Goal: Task Accomplishment & Management: Manage account settings

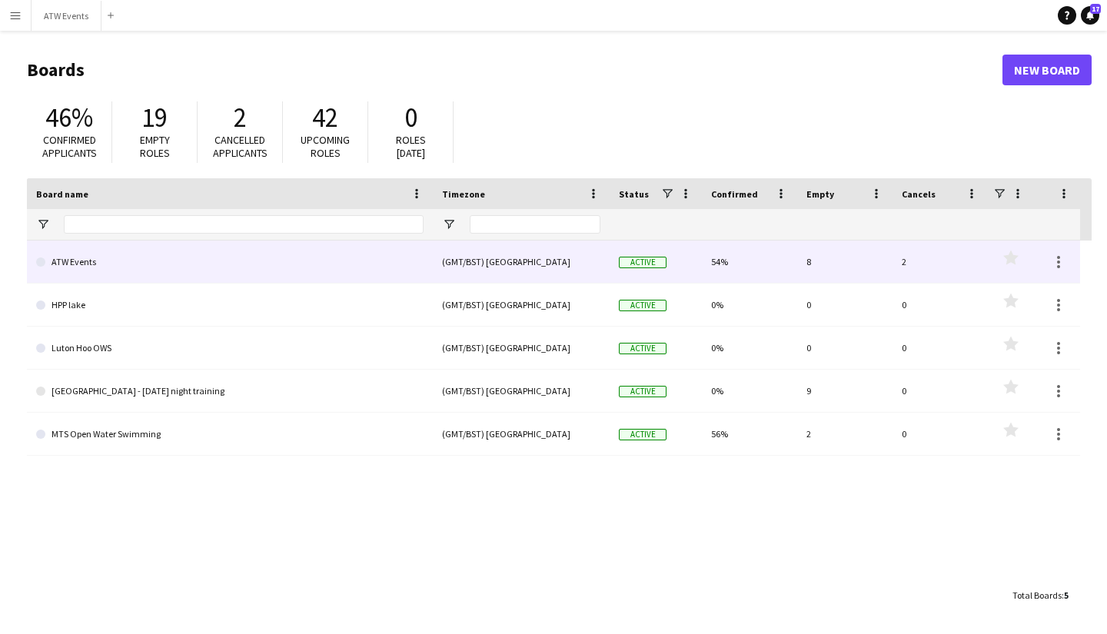
click at [125, 265] on link "ATW Events" at bounding box center [230, 262] width 388 height 43
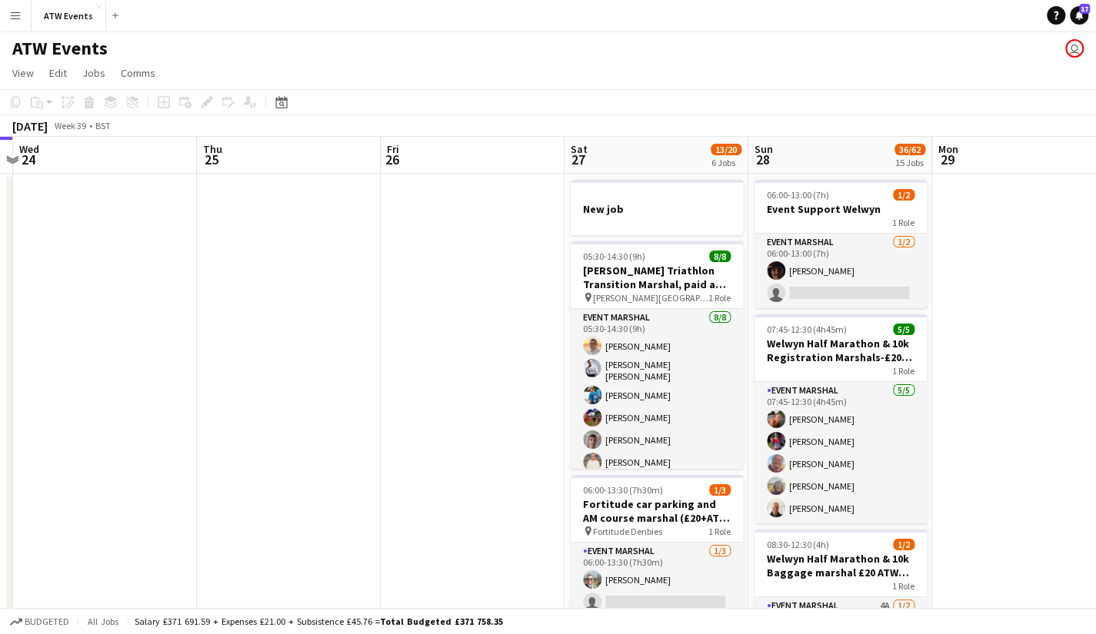
scroll to position [0, 522]
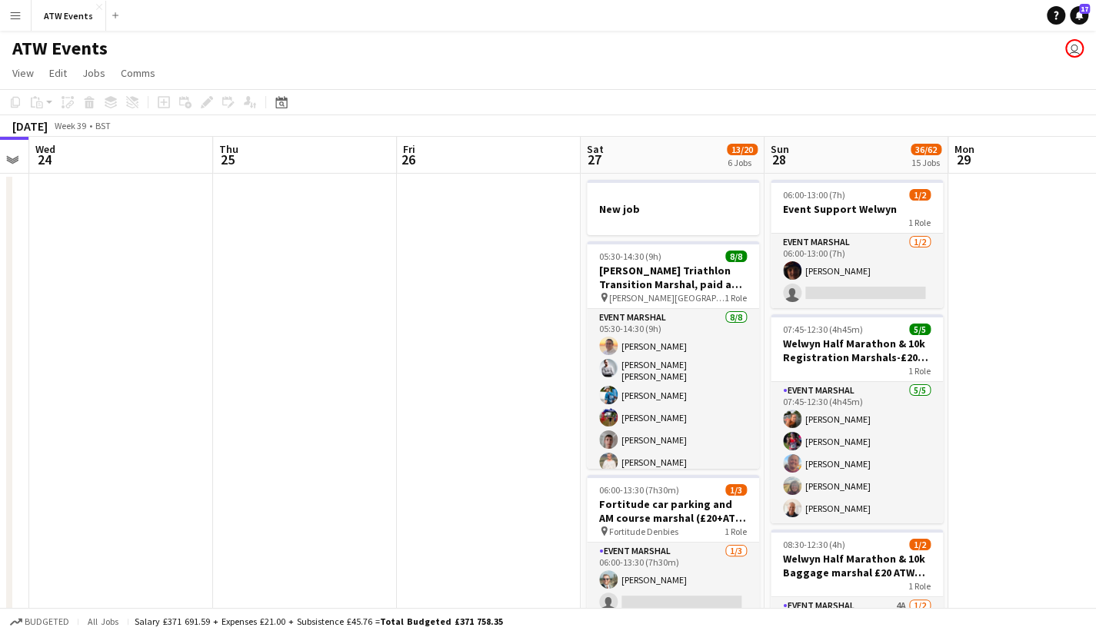
click at [762, 74] on app-page-menu "View Day view expanded Day view collapsed Month view Date picker Jump to [DATE]…" at bounding box center [548, 74] width 1096 height 29
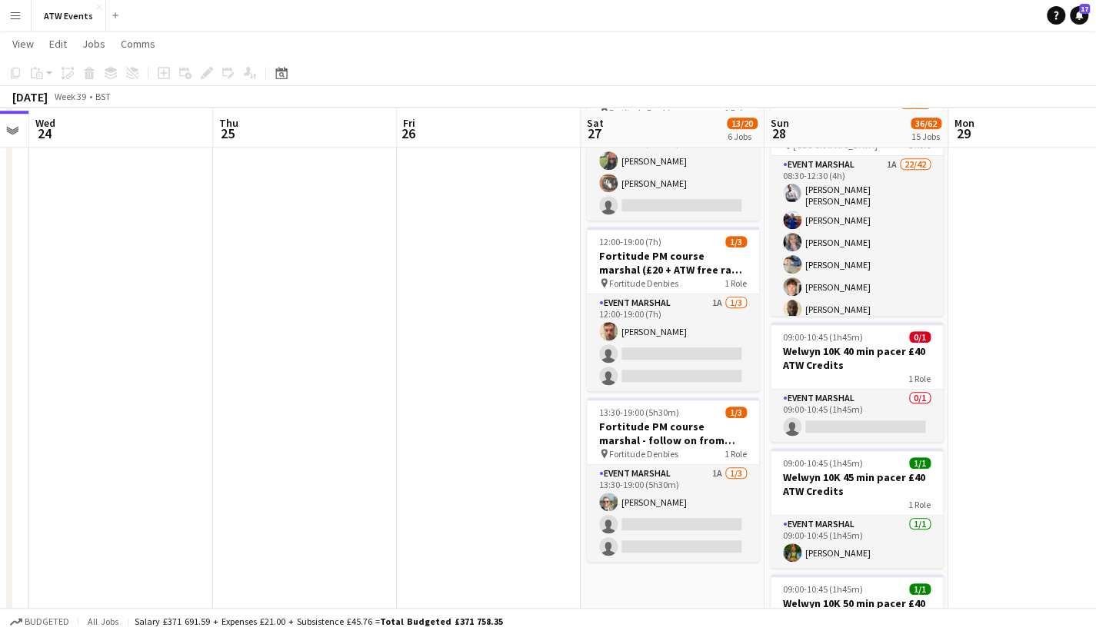
scroll to position [587, 0]
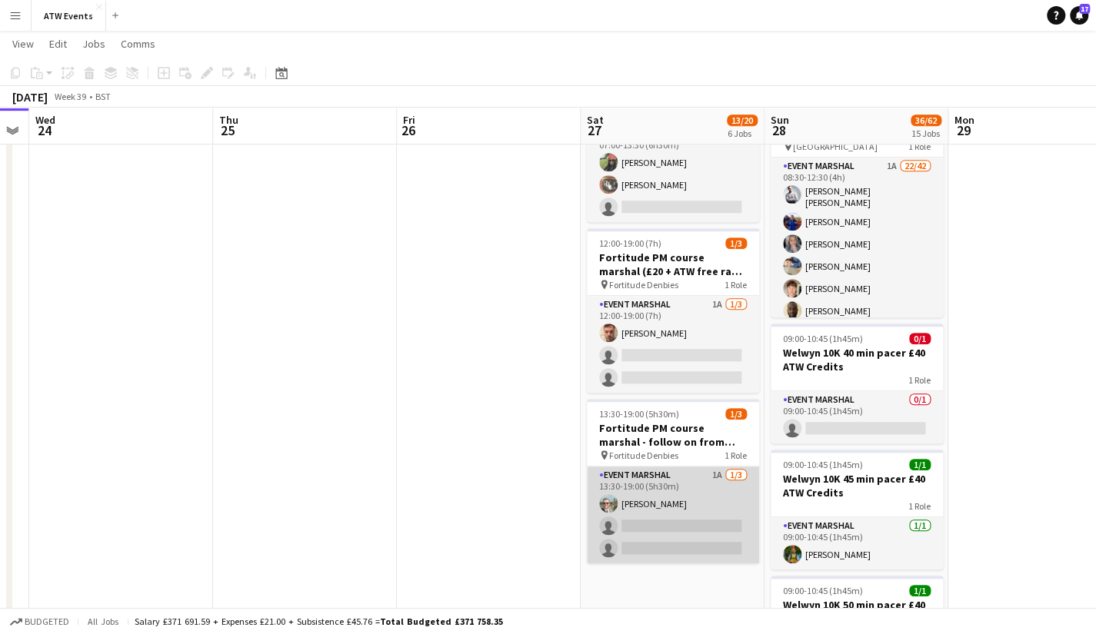
click at [715, 476] on app-card-role "Event Marshal 1A [DATE] 13:30-19:00 (5h30m) [PERSON_NAME] single-neutral-action…" at bounding box center [673, 515] width 172 height 97
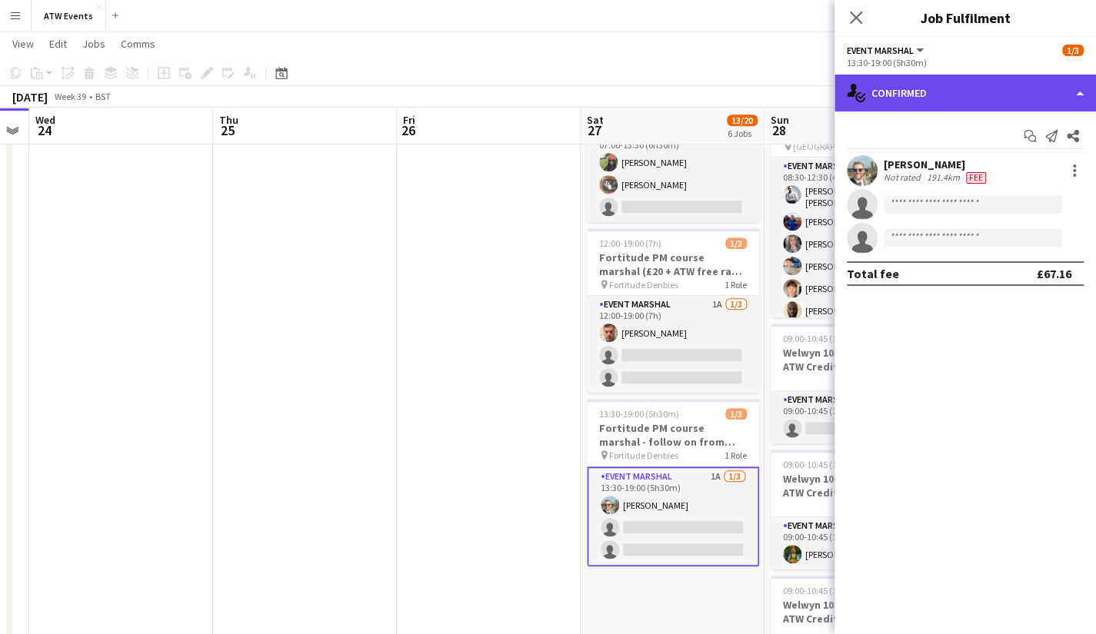
click at [962, 102] on div "single-neutral-actions-check-2 Confirmed" at bounding box center [964, 93] width 261 height 37
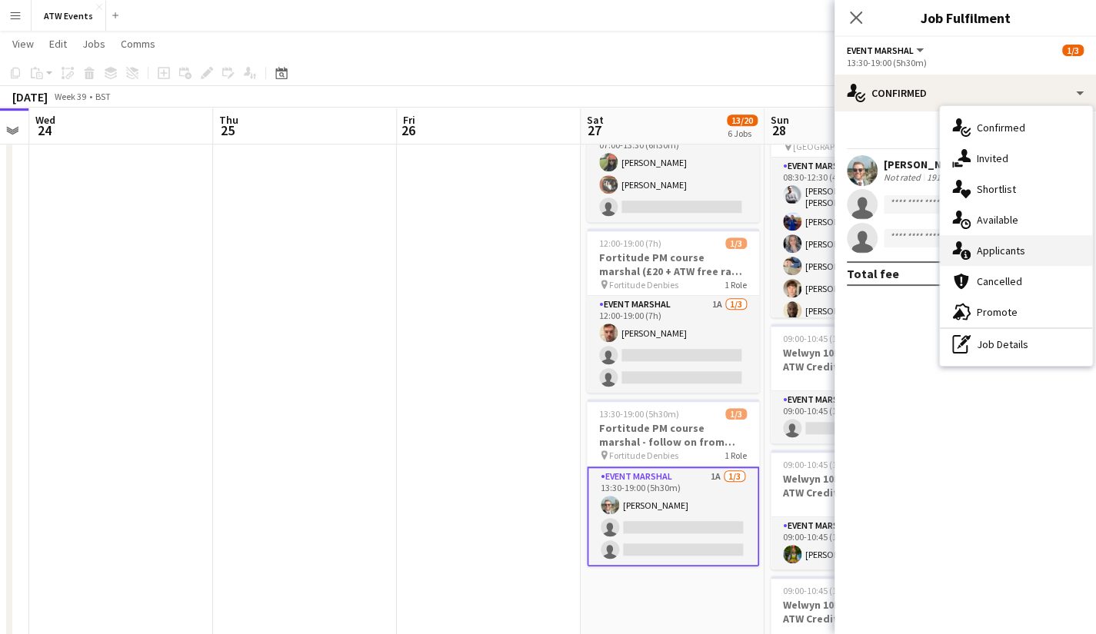
click at [992, 247] on span "Applicants" at bounding box center [1001, 251] width 48 height 14
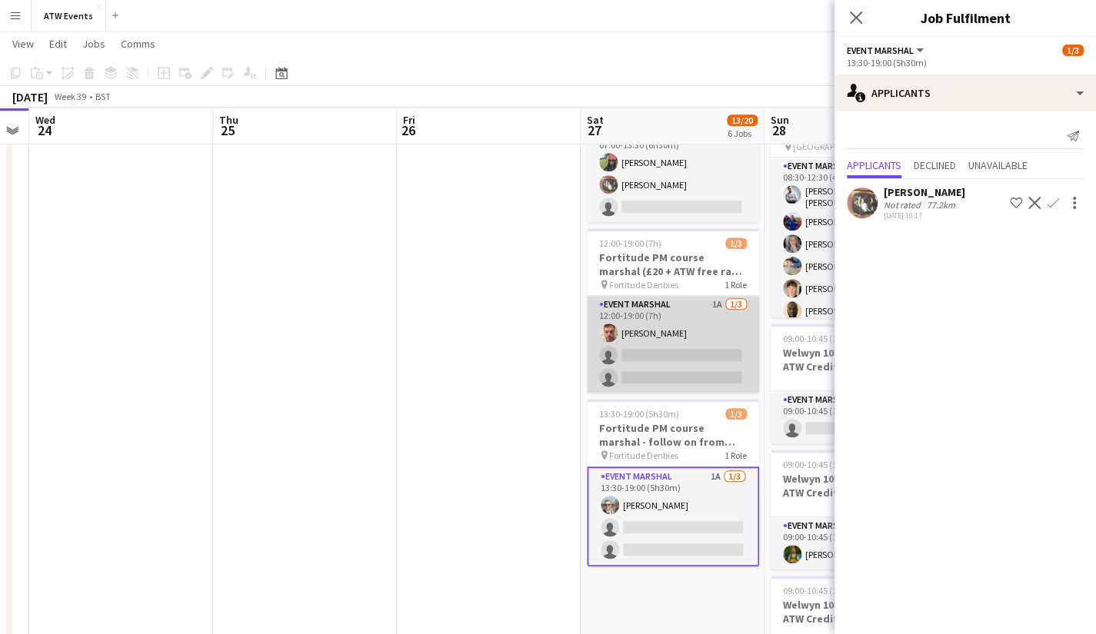
click at [703, 304] on app-card-role "Event Marshal 1A [DATE] 12:00-19:00 (7h) [PERSON_NAME] single-neutral-actions s…" at bounding box center [673, 344] width 172 height 97
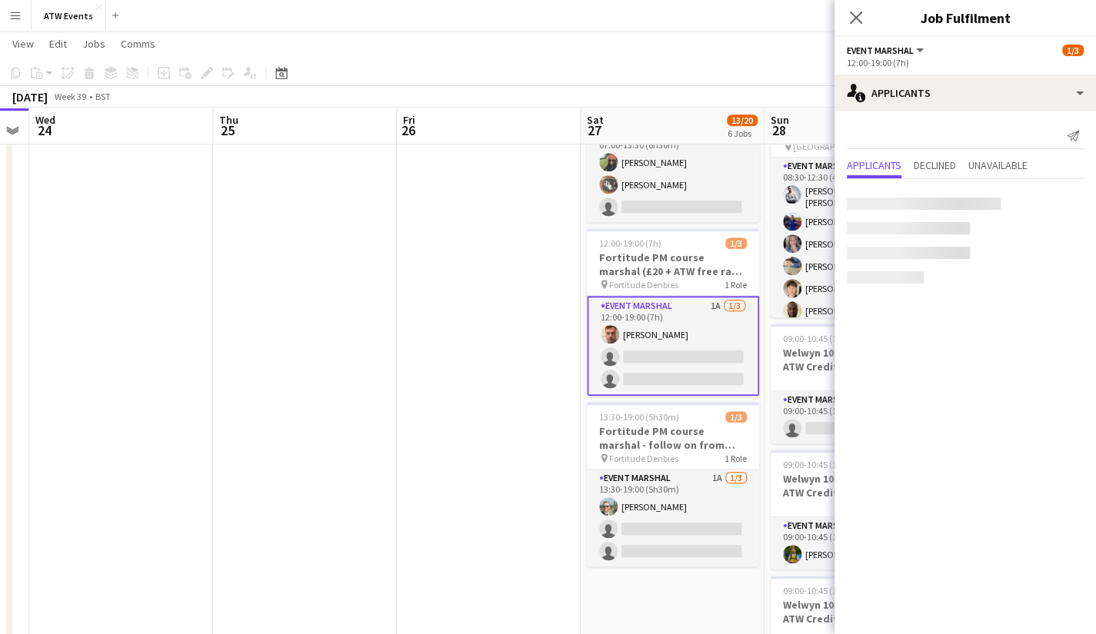
click at [703, 304] on app-card-role "Event Marshal 1A [DATE] 12:00-19:00 (7h) [PERSON_NAME] single-neutral-actions s…" at bounding box center [673, 346] width 172 height 100
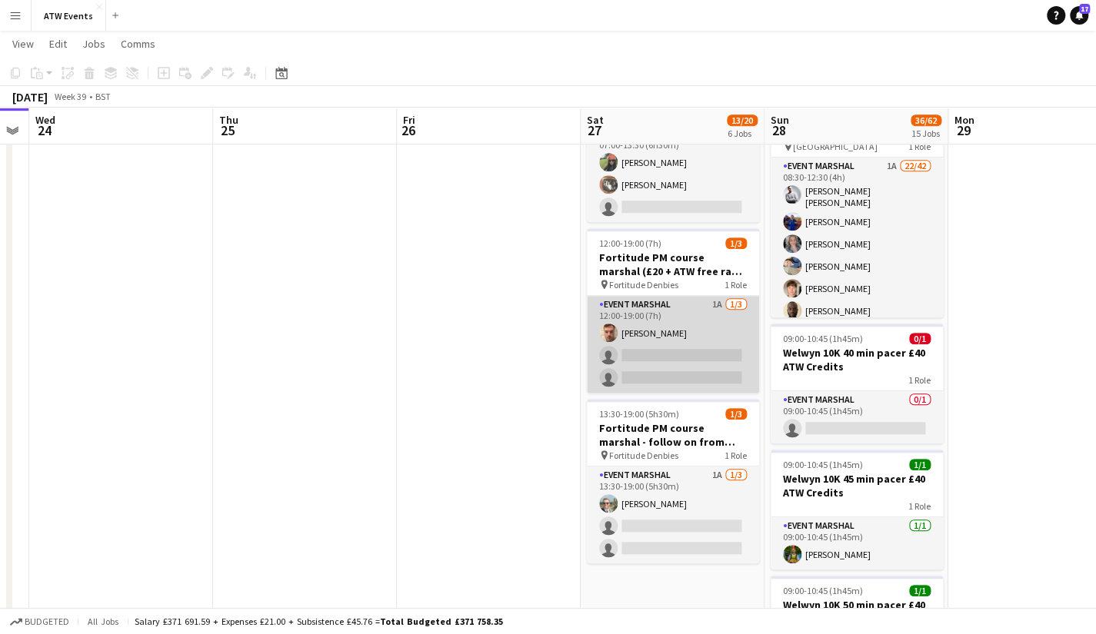
click at [704, 308] on app-card-role "Event Marshal 1A [DATE] 12:00-19:00 (7h) [PERSON_NAME] single-neutral-actions s…" at bounding box center [673, 344] width 172 height 97
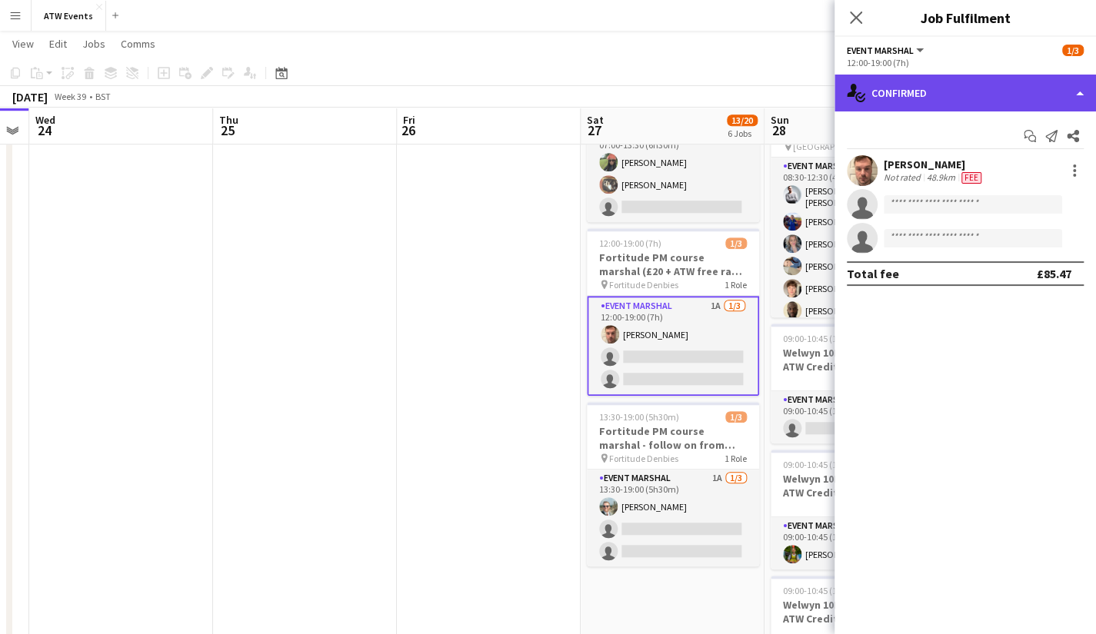
click at [931, 102] on div "single-neutral-actions-check-2 Confirmed" at bounding box center [964, 93] width 261 height 37
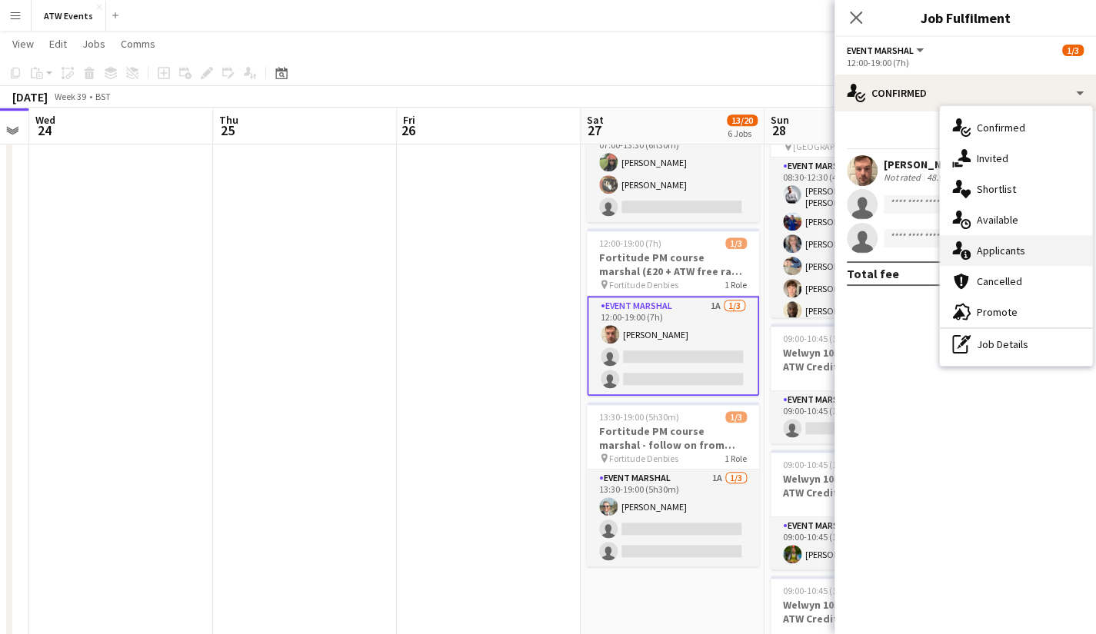
click at [975, 247] on div "single-neutral-actions-information Applicants" at bounding box center [1016, 250] width 152 height 31
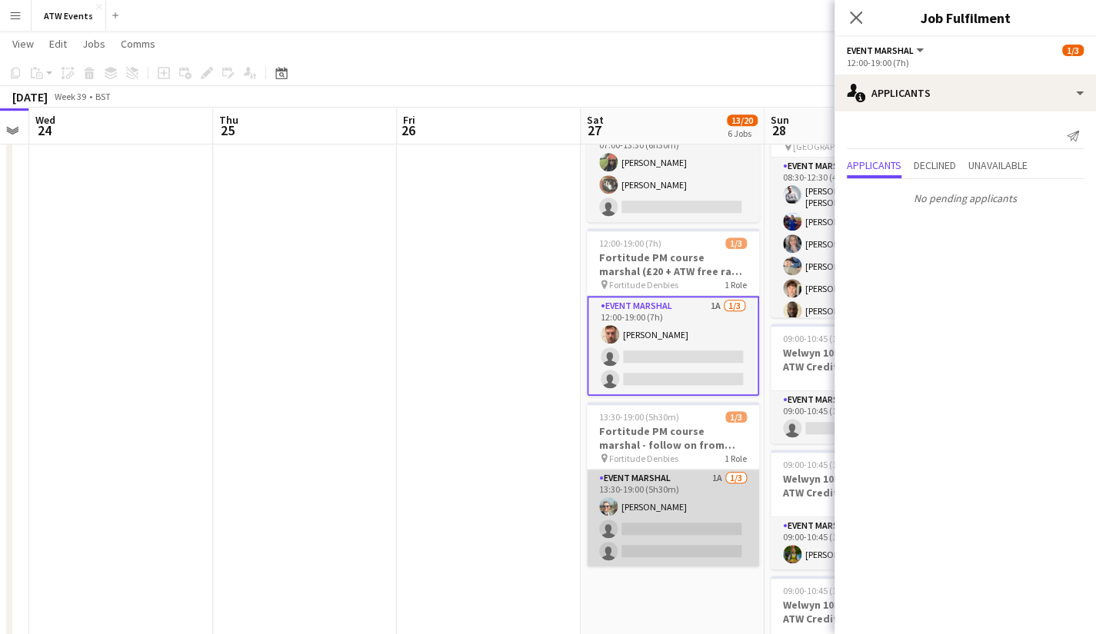
click at [705, 478] on app-card-role "Event Marshal 1A [DATE] 13:30-19:00 (5h30m) [PERSON_NAME] single-neutral-action…" at bounding box center [673, 518] width 172 height 97
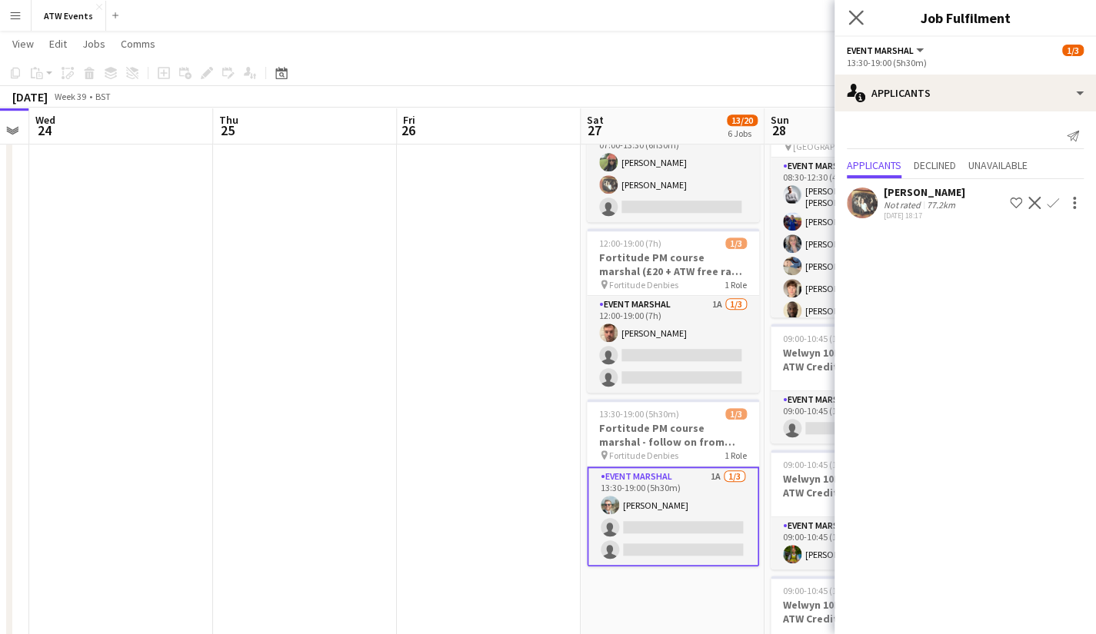
click at [848, 21] on icon "Close pop-in" at bounding box center [855, 17] width 15 height 15
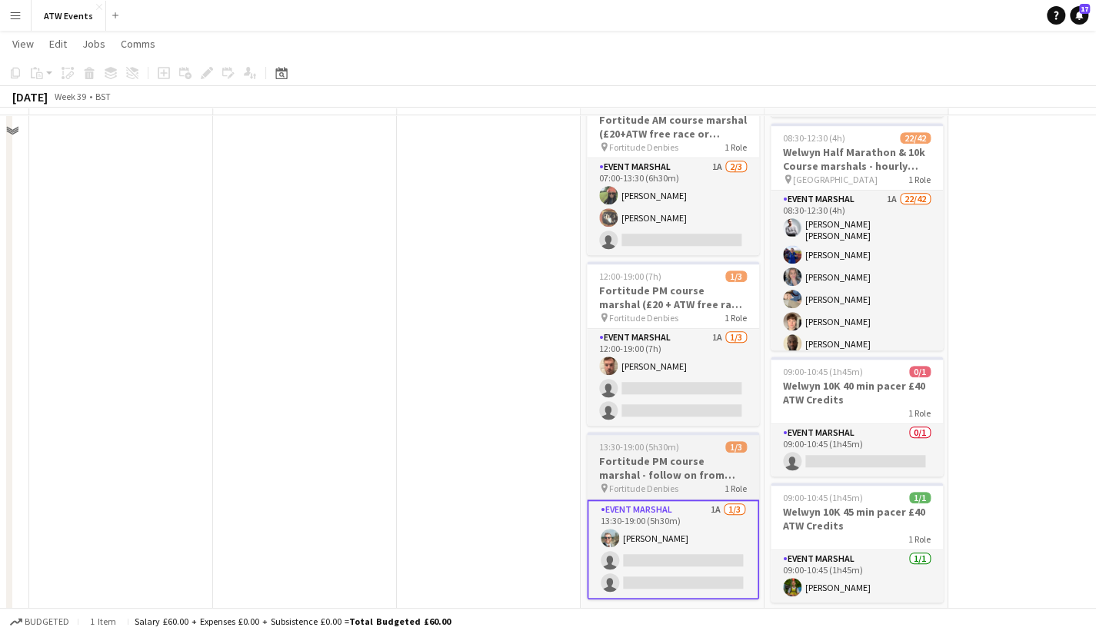
scroll to position [521, 0]
